Goal: Information Seeking & Learning: Learn about a topic

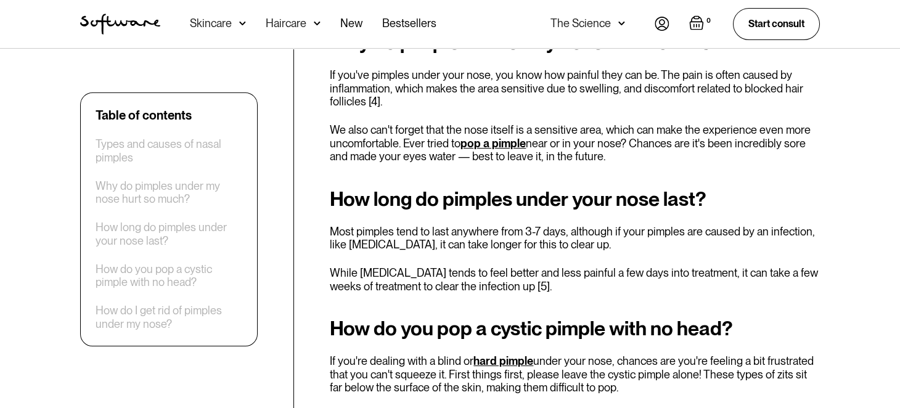
scroll to position [1391, 0]
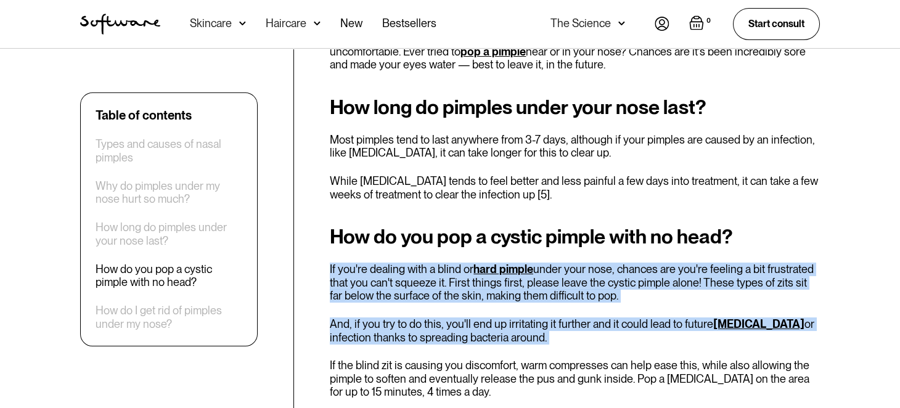
drag, startPoint x: 319, startPoint y: 236, endPoint x: 316, endPoint y: 349, distance: 112.8
click at [316, 349] on div "Table of contents Types and causes of nasal pimples Why do pimples under my nos…" at bounding box center [449, 251] width 769 height 2395
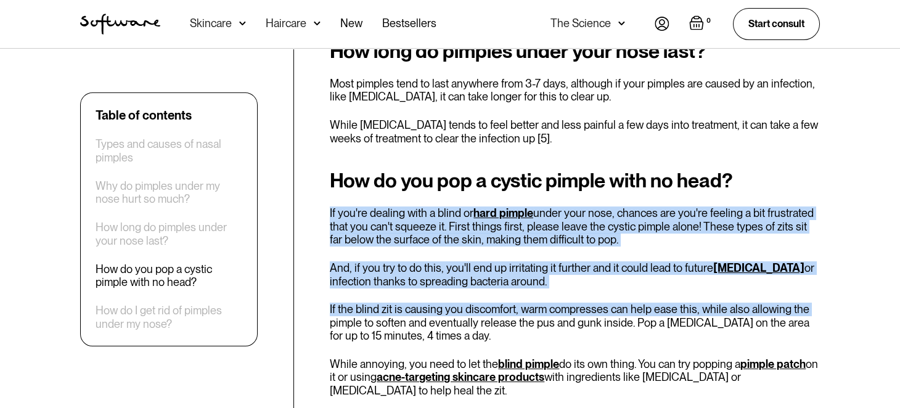
scroll to position [1452, 0]
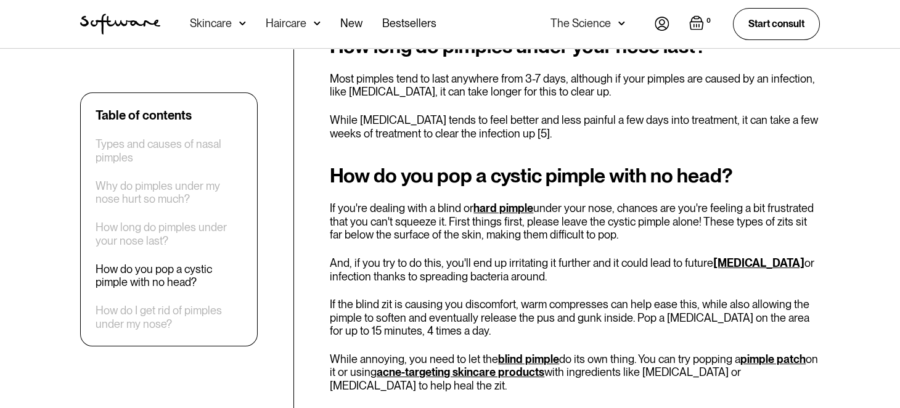
click at [326, 319] on div "Table of contents Types and causes of nasal pimples Why do pimples under my nos…" at bounding box center [449, 190] width 769 height 2395
drag, startPoint x: 324, startPoint y: 330, endPoint x: 321, endPoint y: 343, distance: 13.9
click at [321, 343] on div "Table of contents Types and causes of nasal pimples Why do pimples under my nos…" at bounding box center [449, 190] width 769 height 2395
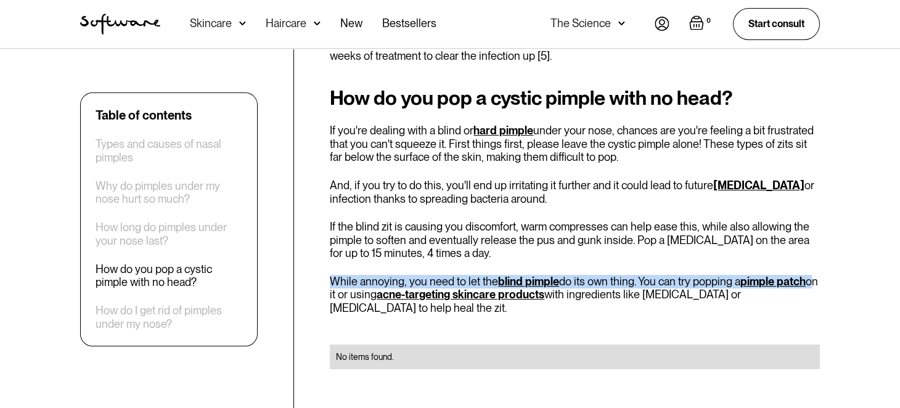
scroll to position [1532, 0]
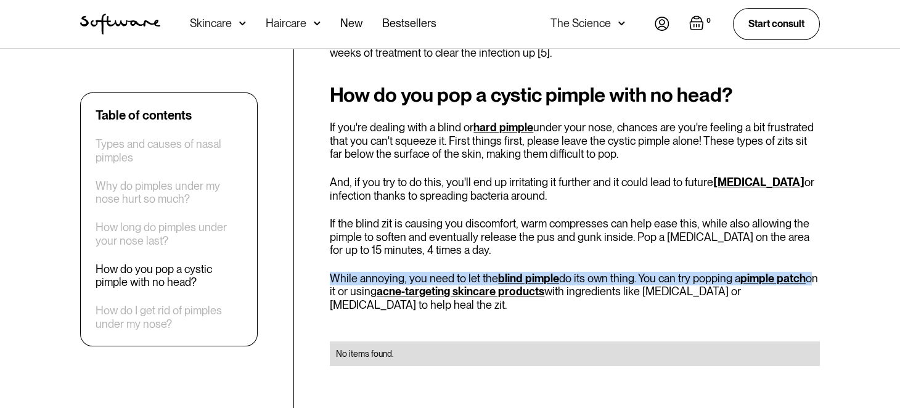
click at [324, 266] on div "Table of contents Types and causes of nasal pimples Why do pimples under my nos…" at bounding box center [449, 109] width 769 height 2395
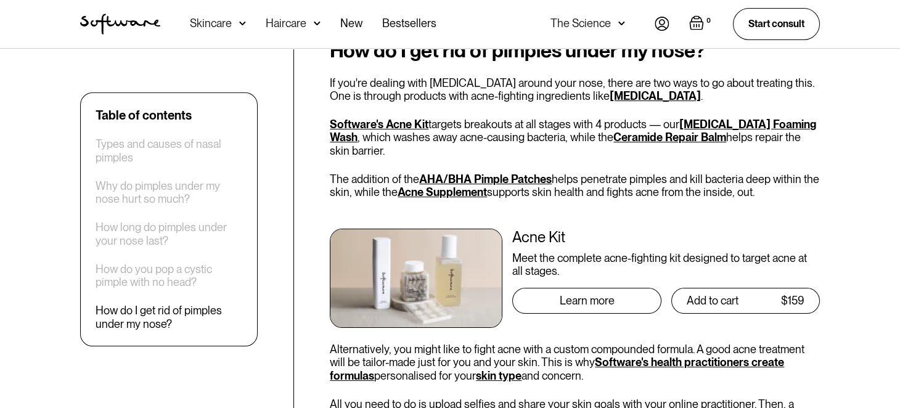
scroll to position [1901, 0]
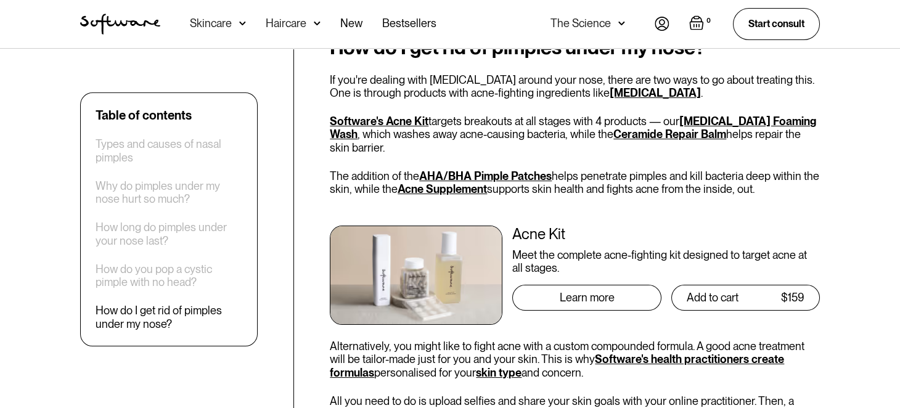
click at [382, 245] on img at bounding box center [416, 275] width 173 height 99
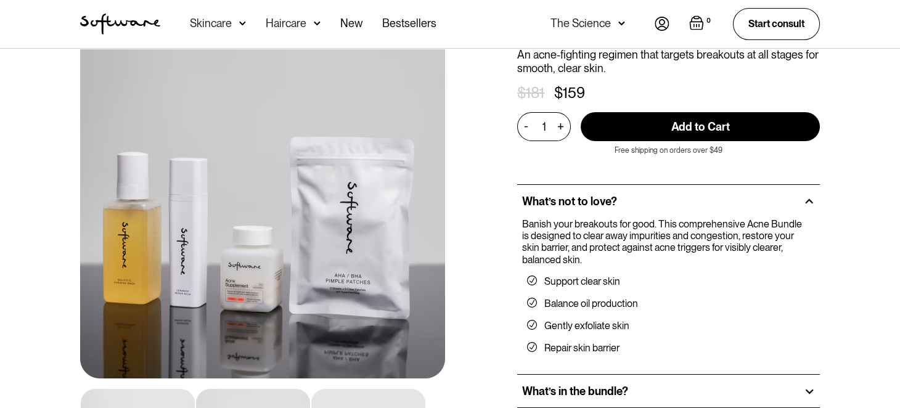
scroll to position [77, 0]
